Goal: Navigation & Orientation: Find specific page/section

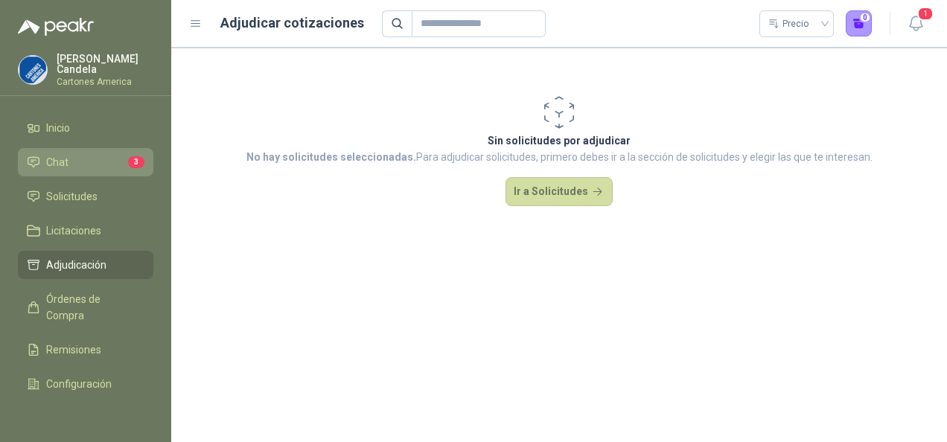
click at [66, 156] on span "Chat" at bounding box center [57, 162] width 22 height 16
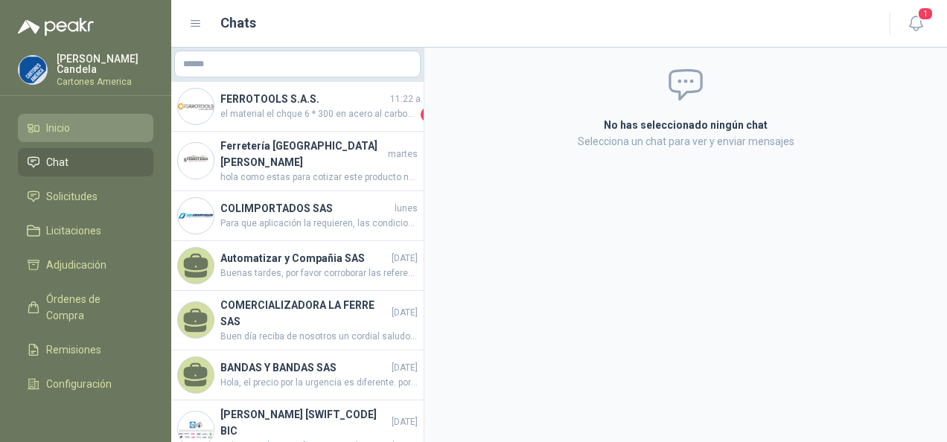
click at [63, 121] on span "Inicio" at bounding box center [58, 128] width 24 height 16
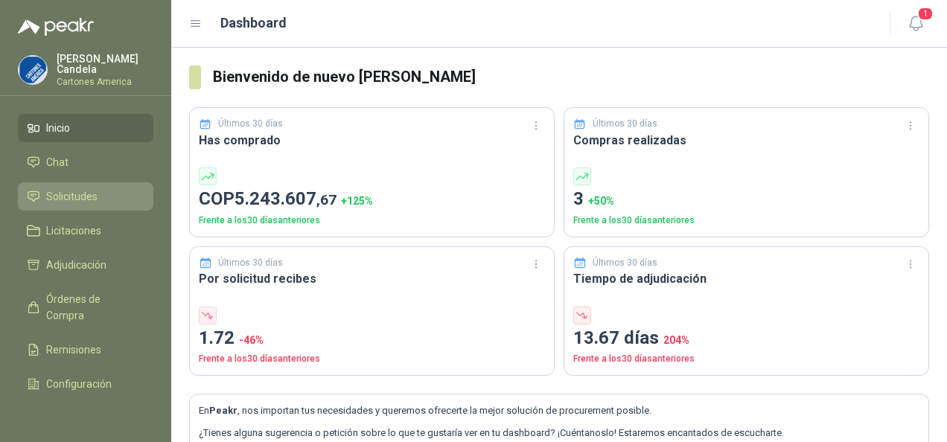
click at [64, 194] on span "Solicitudes" at bounding box center [71, 196] width 51 height 16
